Goal: Find specific page/section: Find specific page/section

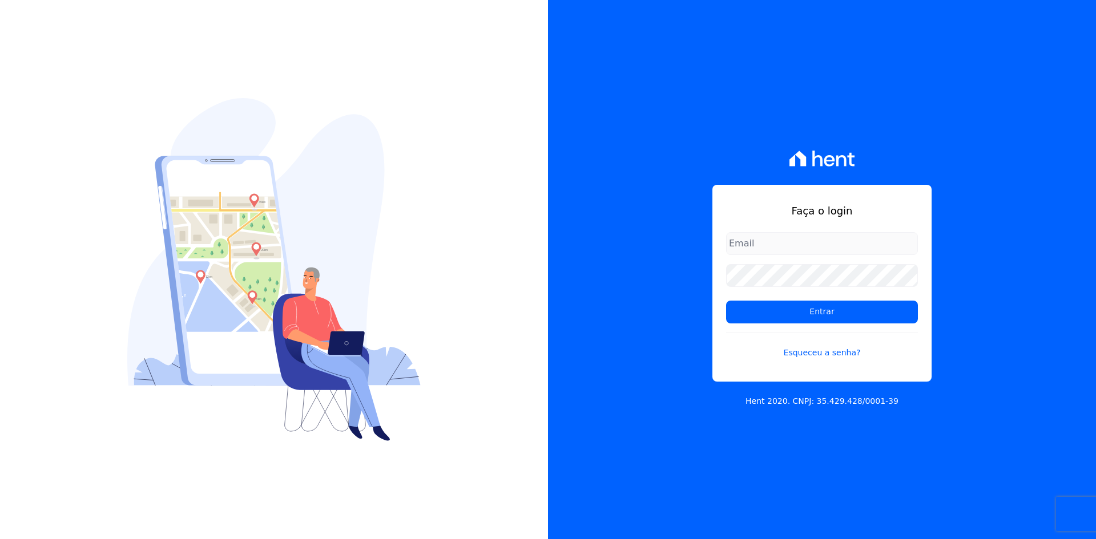
click at [804, 243] on input "email" at bounding box center [822, 243] width 192 height 23
type input "matheaus@celinaguimaraes.com.br"
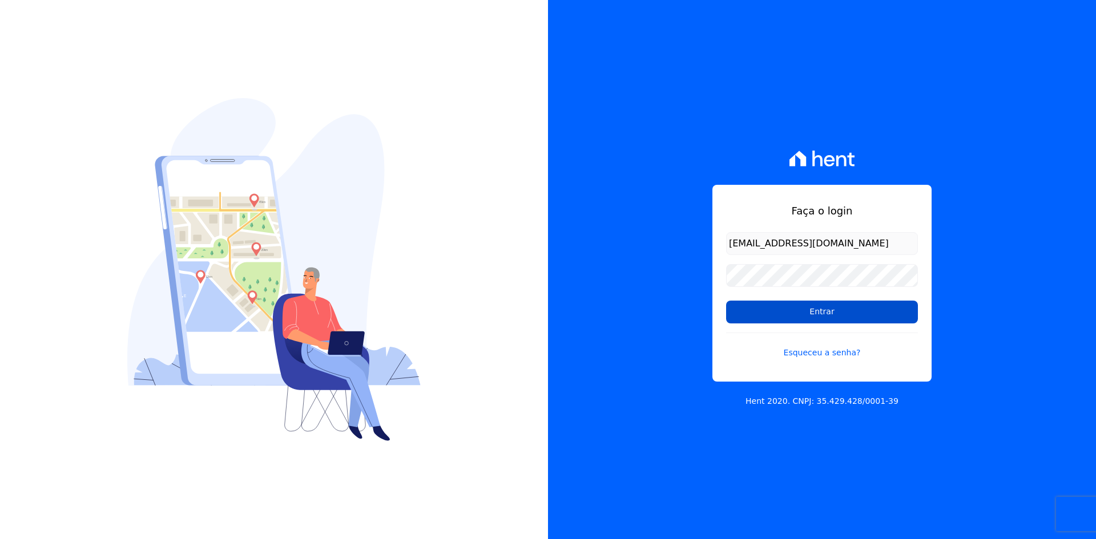
click at [795, 304] on input "Entrar" at bounding box center [822, 312] width 192 height 23
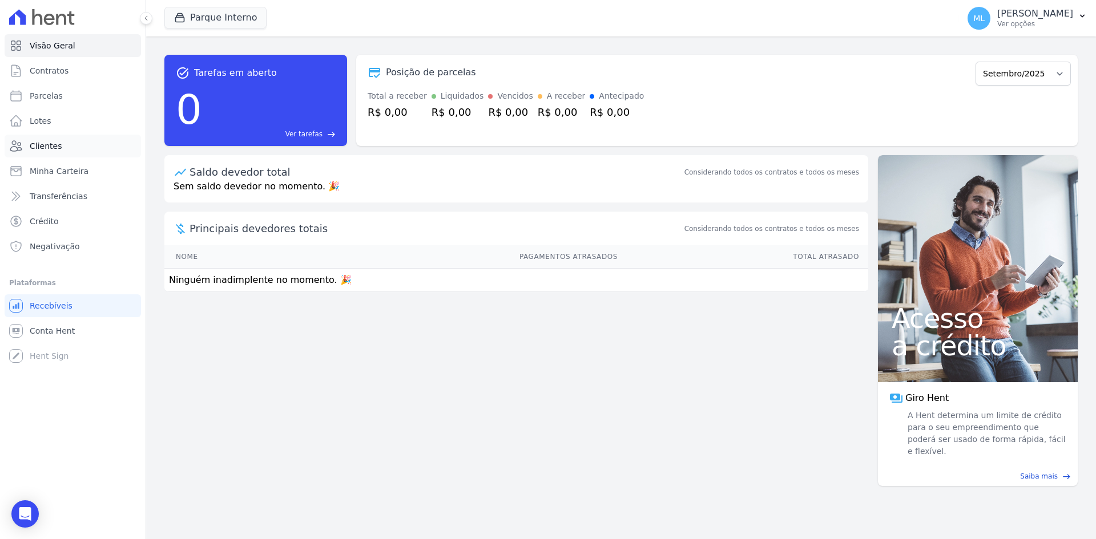
click at [58, 147] on span "Clientes" at bounding box center [46, 145] width 32 height 11
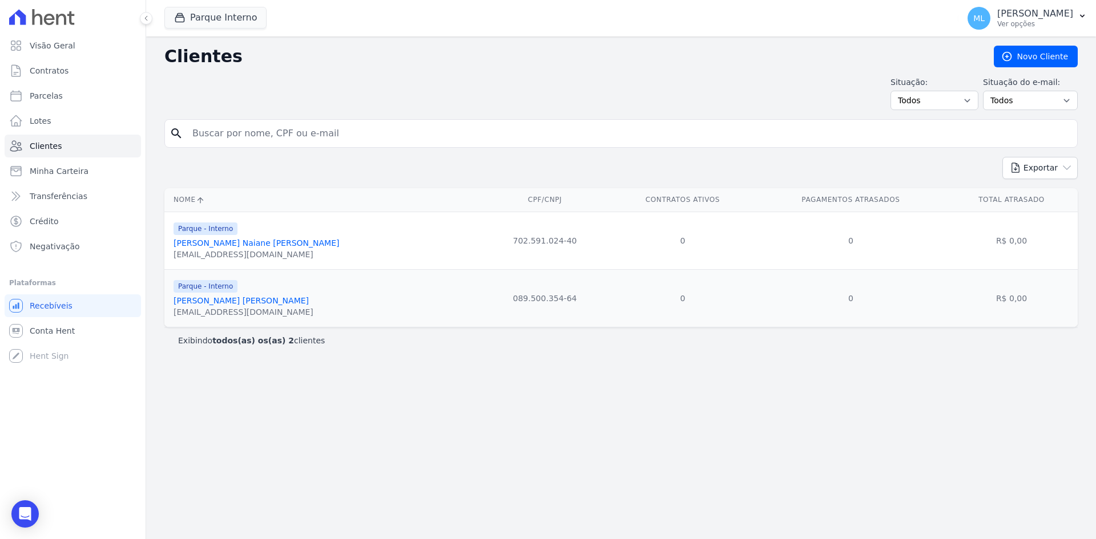
click at [404, 144] on input "search" at bounding box center [628, 133] width 887 height 23
type input "[PERSON_NAME] [US_STATE]"
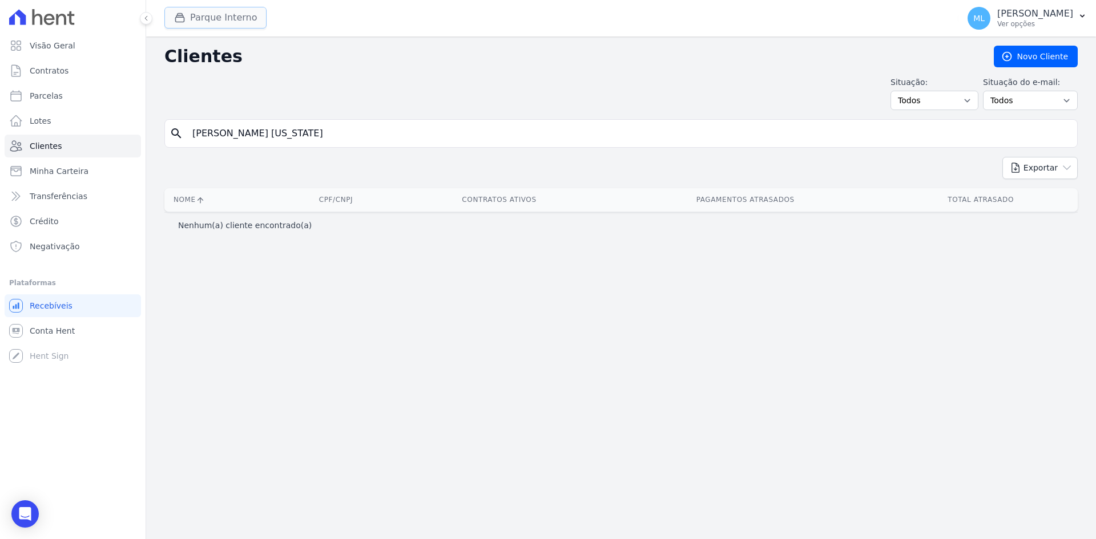
click at [250, 22] on button "Parque Interno" at bounding box center [215, 18] width 102 height 22
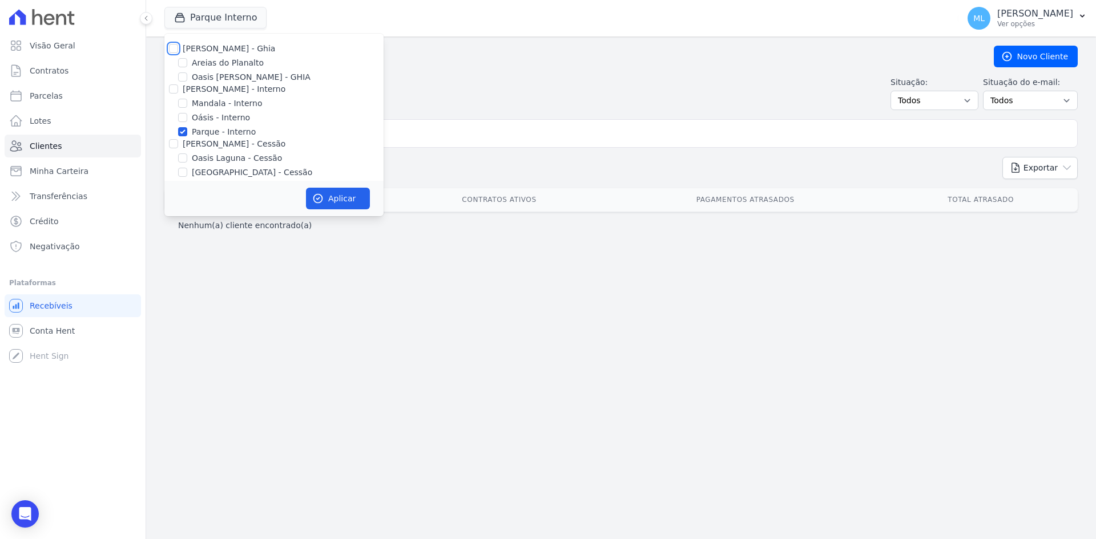
click at [171, 49] on input "[PERSON_NAME] - Ghia" at bounding box center [173, 48] width 9 height 9
checkbox input "true"
drag, startPoint x: 172, startPoint y: 80, endPoint x: 175, endPoint y: 88, distance: 8.5
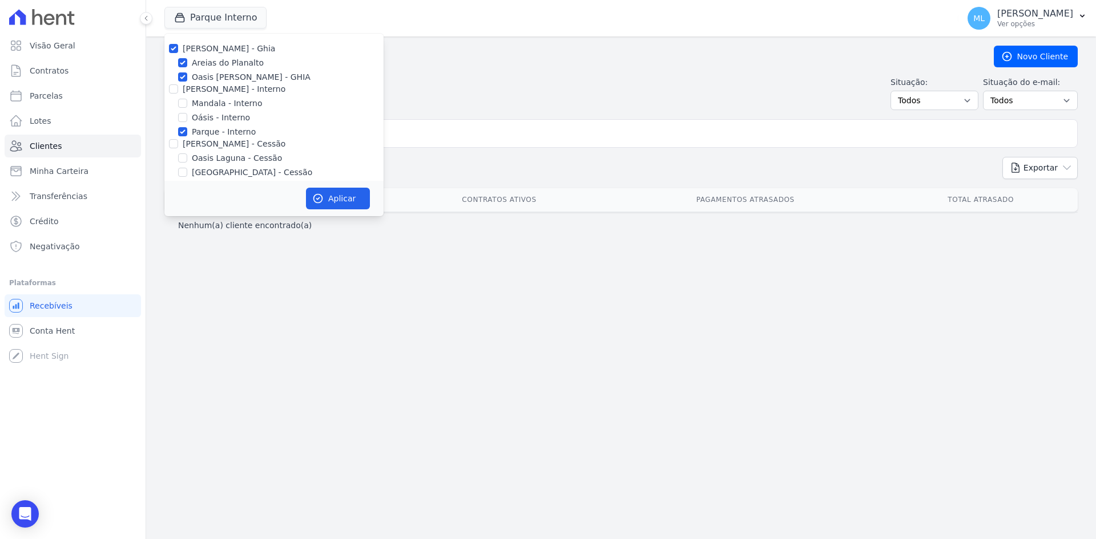
click at [173, 82] on div "Oasis [PERSON_NAME] - GHIA" at bounding box center [273, 77] width 219 height 12
click at [175, 89] on input "[PERSON_NAME] - Interno" at bounding box center [173, 88] width 9 height 9
checkbox input "true"
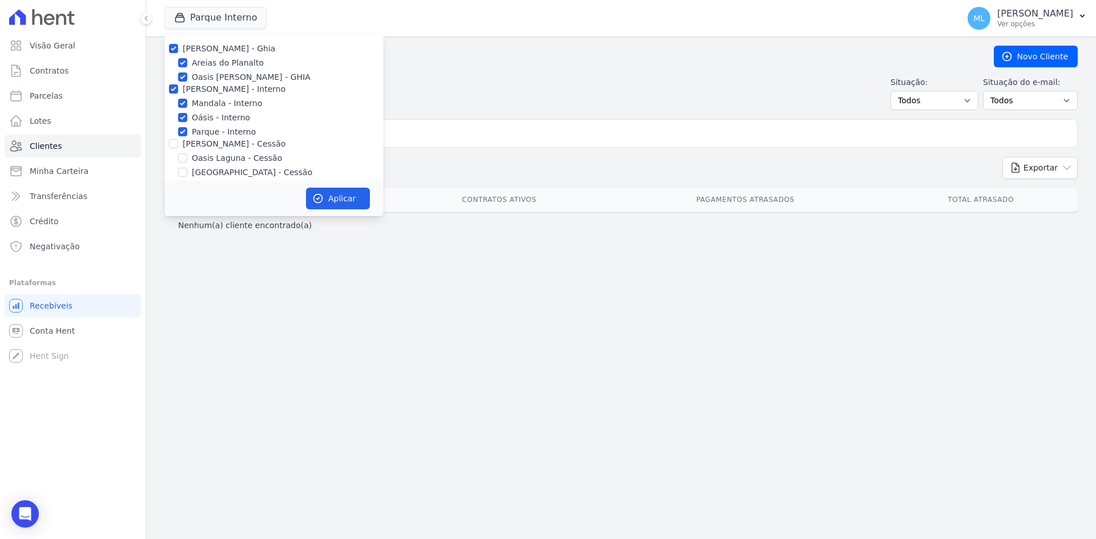
drag, startPoint x: 170, startPoint y: 134, endPoint x: 171, endPoint y: 141, distance: 7.4
click at [170, 134] on div "Parque - Interno" at bounding box center [273, 132] width 219 height 12
click at [171, 141] on input "[PERSON_NAME] - Cessão" at bounding box center [173, 143] width 9 height 9
checkbox input "true"
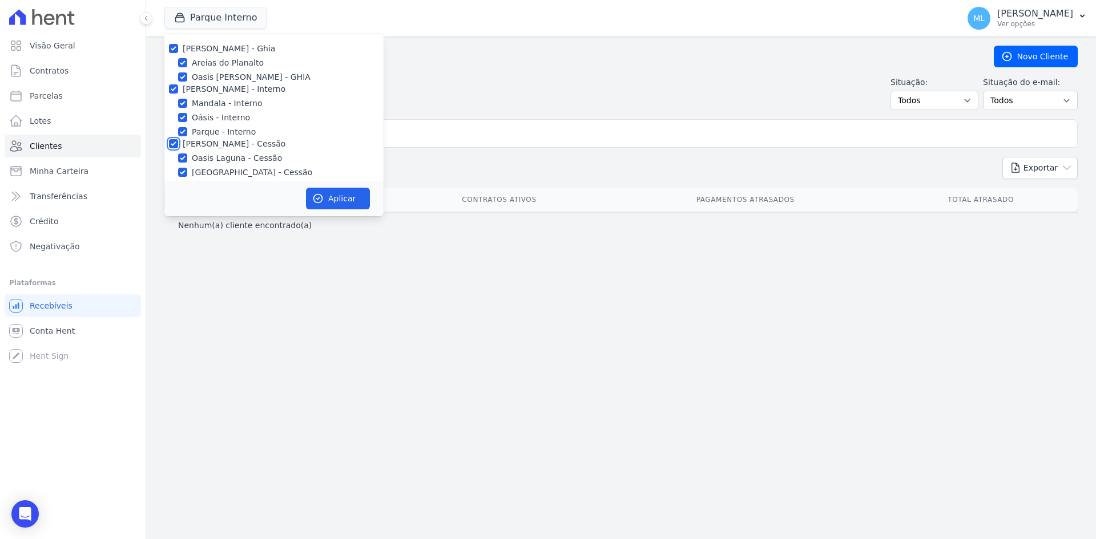
checkbox input "true"
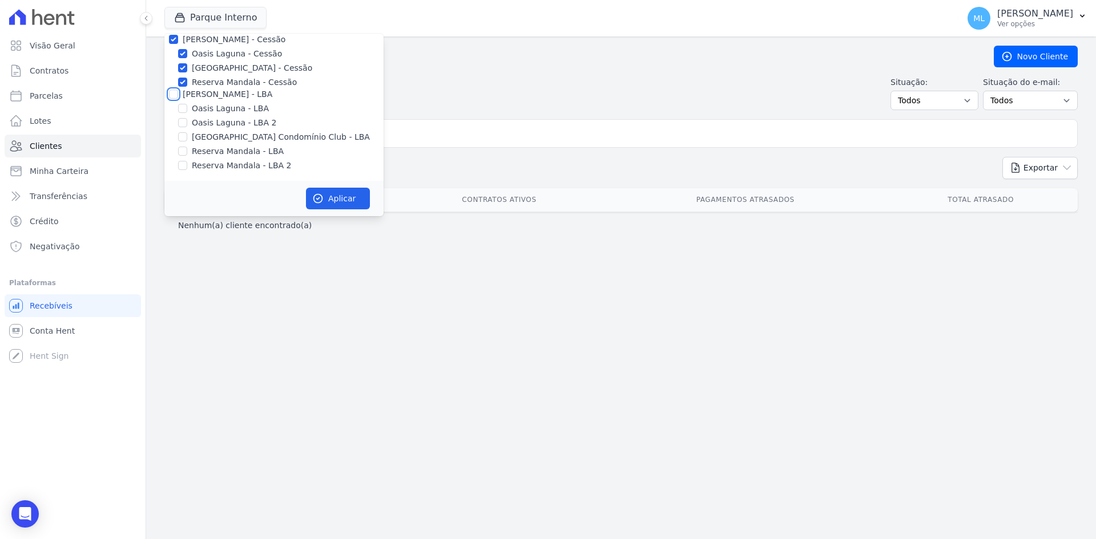
click at [172, 96] on input "[PERSON_NAME] - LBA" at bounding box center [173, 94] width 9 height 9
checkbox input "true"
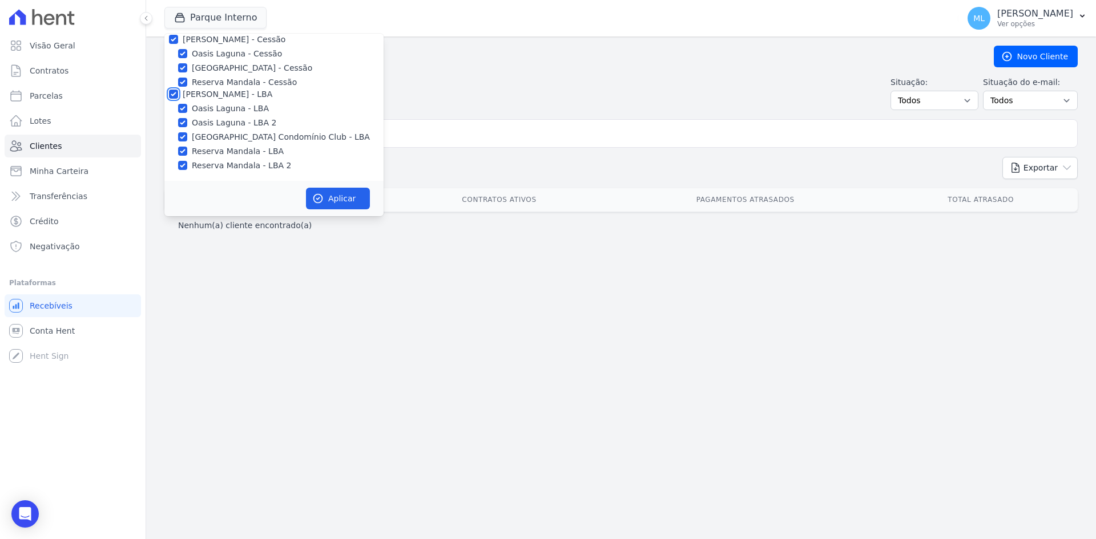
checkbox input "true"
click at [346, 201] on button "Aplicar" at bounding box center [338, 199] width 64 height 22
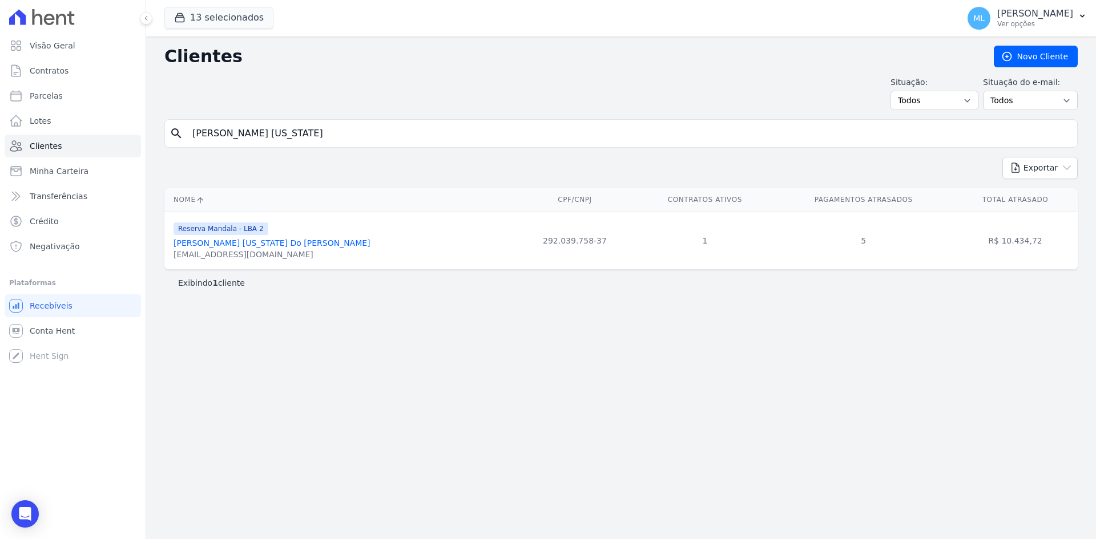
click at [237, 239] on link "[PERSON_NAME] [US_STATE] Do [PERSON_NAME]" at bounding box center [271, 243] width 197 height 9
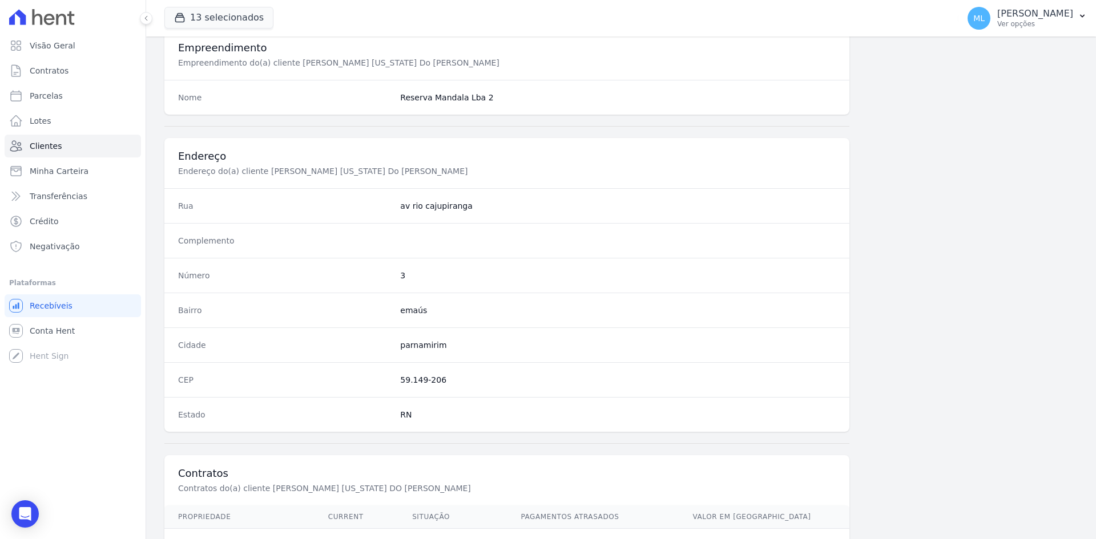
scroll to position [528, 0]
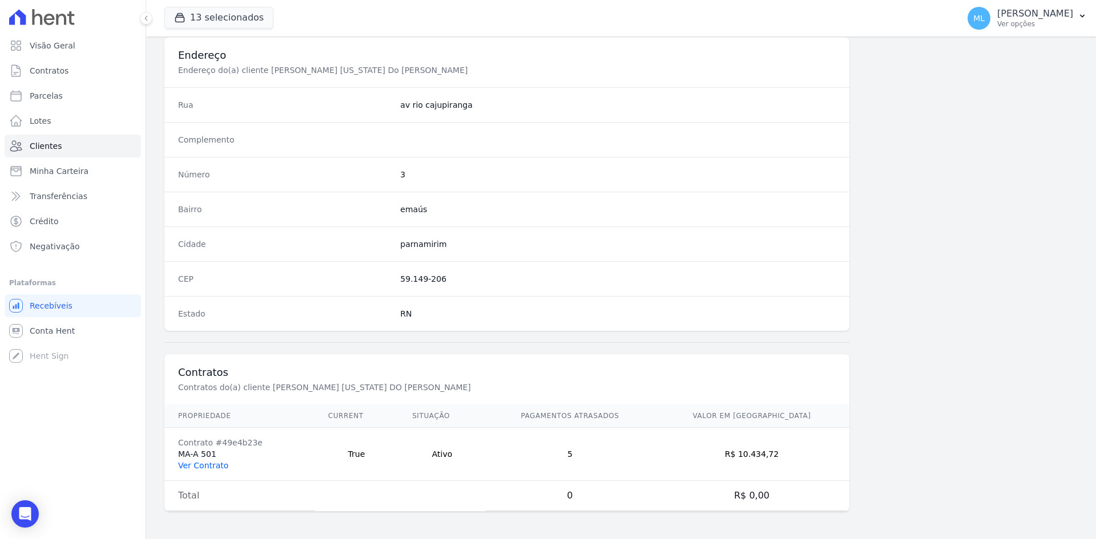
click at [207, 467] on link "Ver Contrato" at bounding box center [203, 465] width 50 height 9
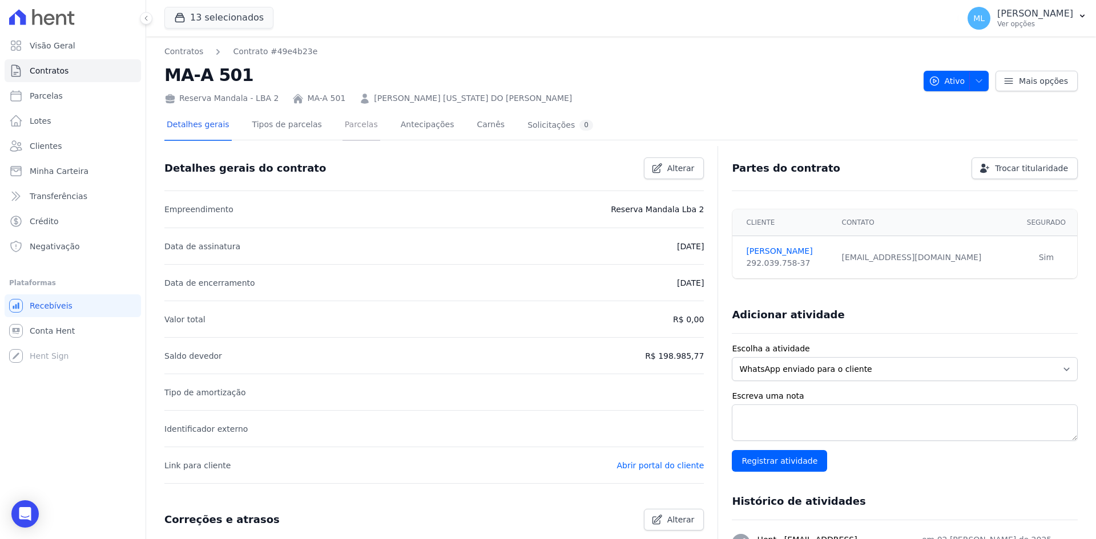
click at [347, 134] on link "Parcelas" at bounding box center [361, 126] width 38 height 30
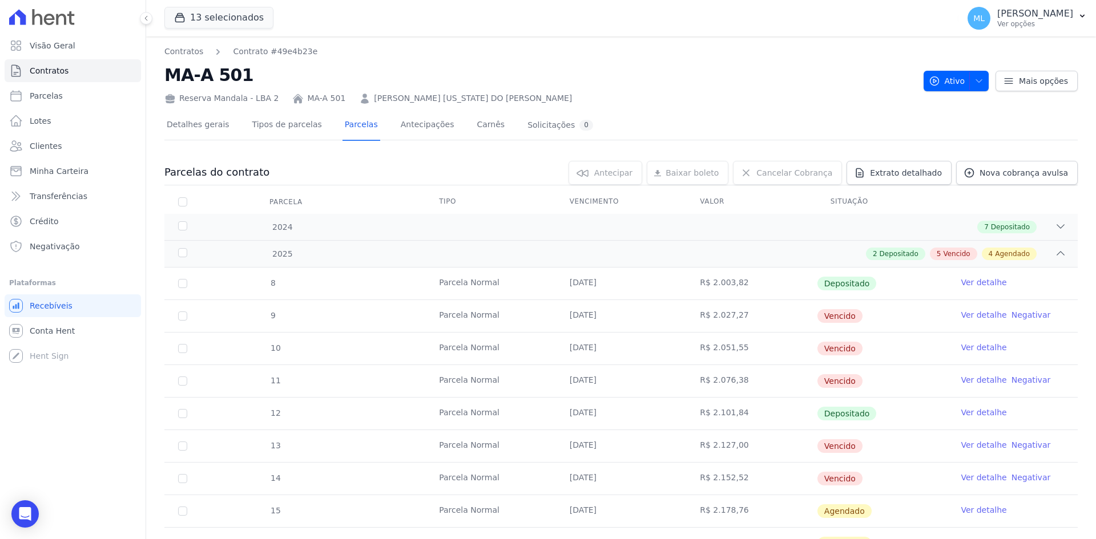
scroll to position [114, 0]
